Goal: Navigation & Orientation: Find specific page/section

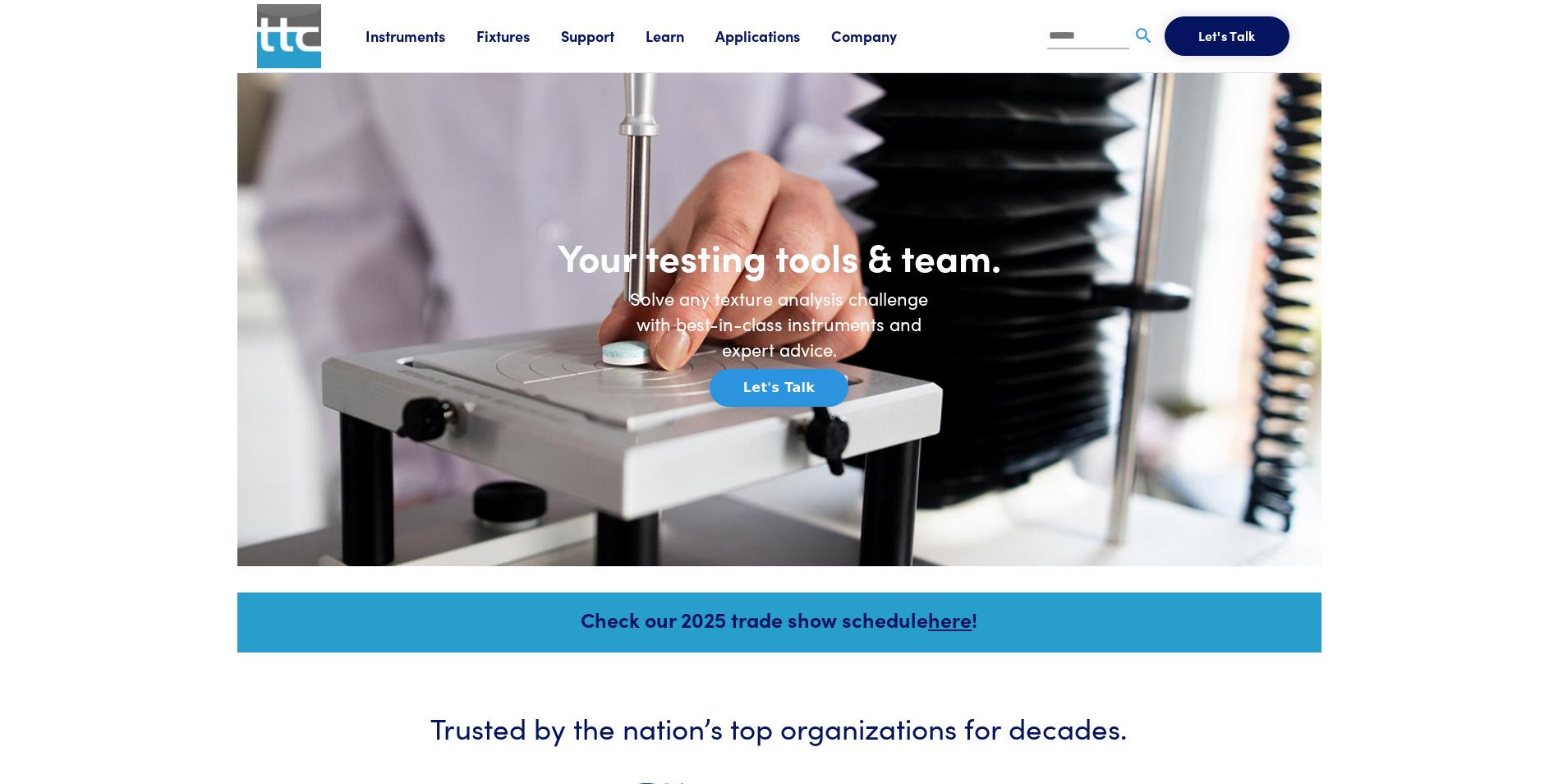
click at [417, 43] on link "Instruments" at bounding box center [421, 36] width 111 height 20
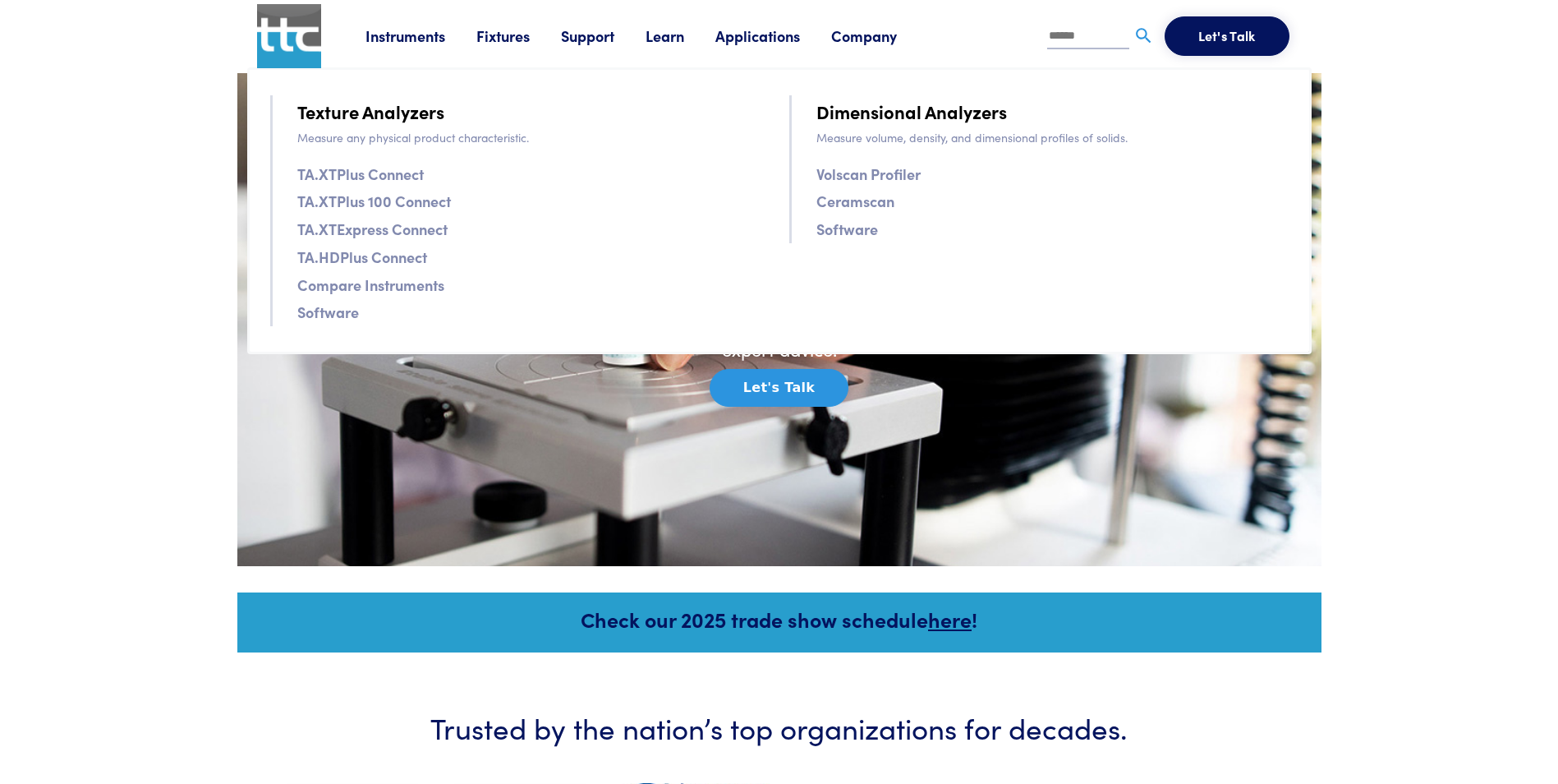
click at [417, 35] on link "Instruments" at bounding box center [421, 36] width 111 height 20
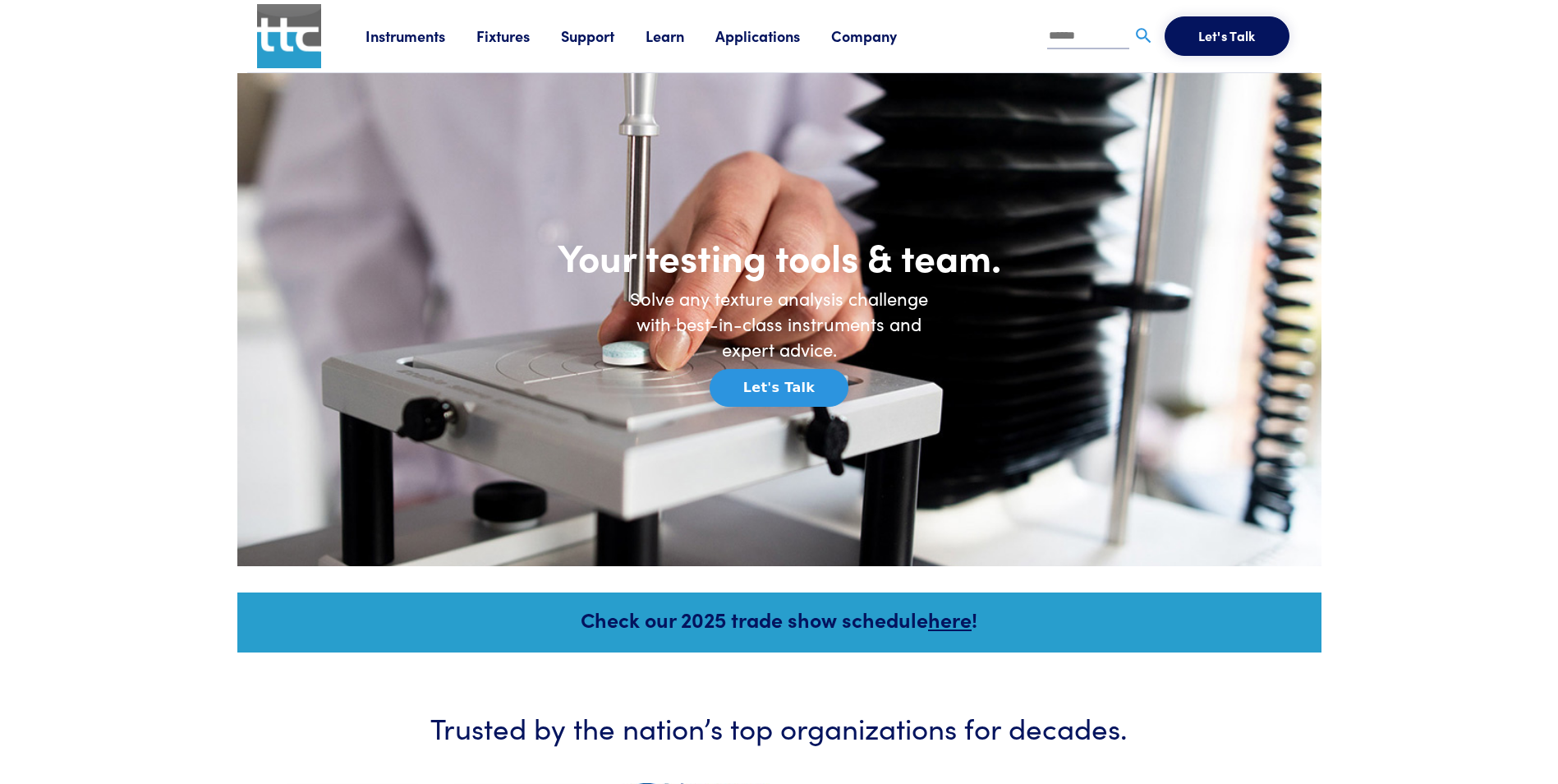
click at [417, 35] on link "Instruments" at bounding box center [421, 36] width 111 height 20
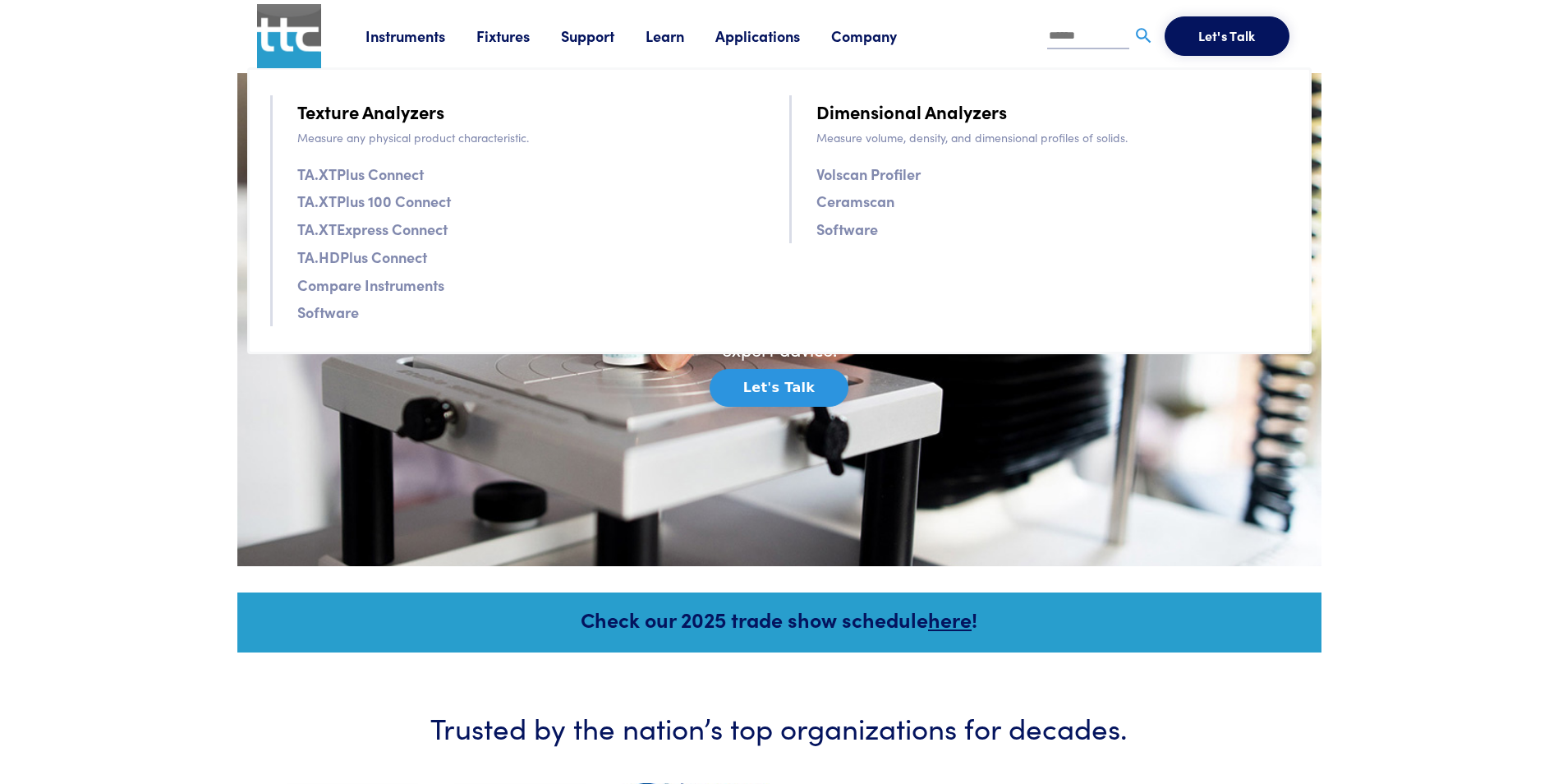
click at [328, 311] on link "Software" at bounding box center [328, 312] width 62 height 24
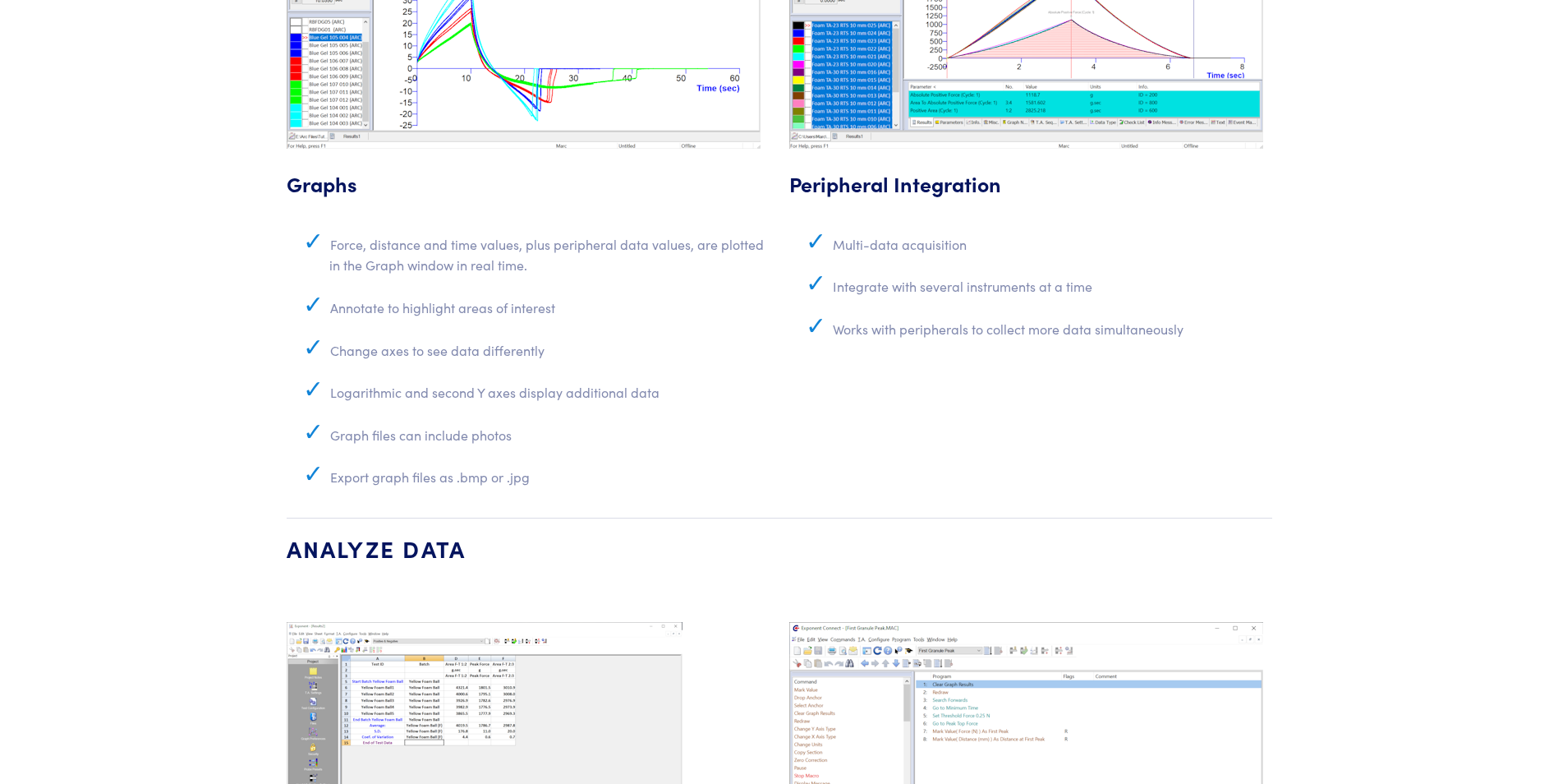
scroll to position [4189, 0]
